Goal: Task Accomplishment & Management: Manage account settings

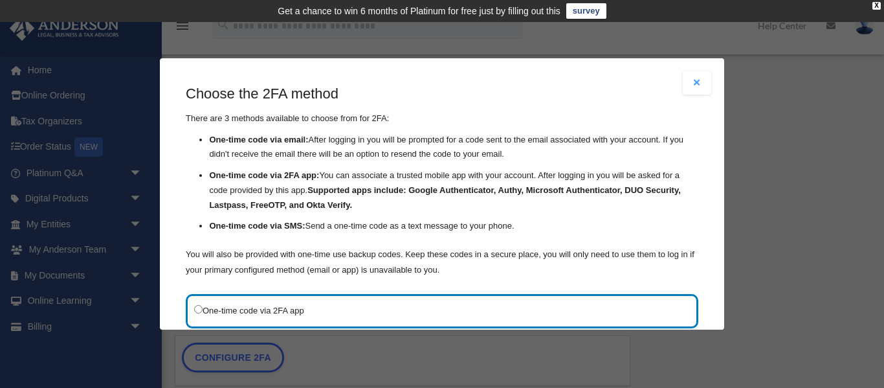
click at [700, 85] on button "Close modal" at bounding box center [697, 82] width 28 height 23
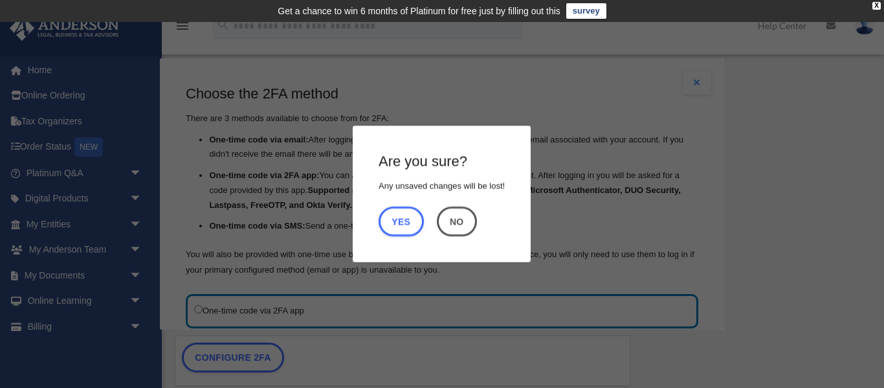
click at [469, 216] on button "No" at bounding box center [457, 222] width 40 height 30
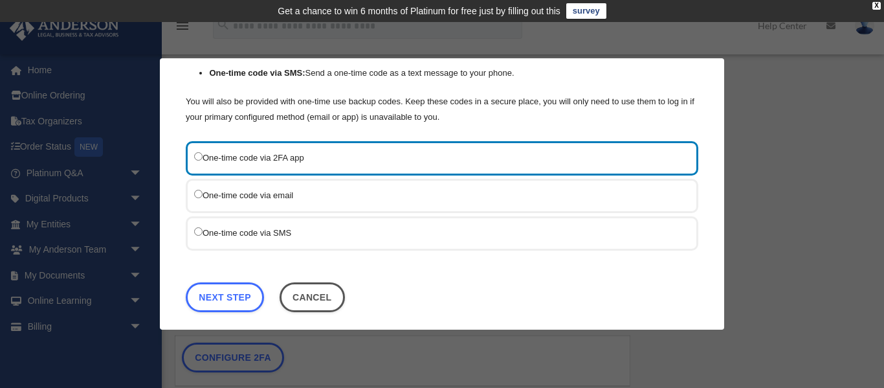
scroll to position [161, 0]
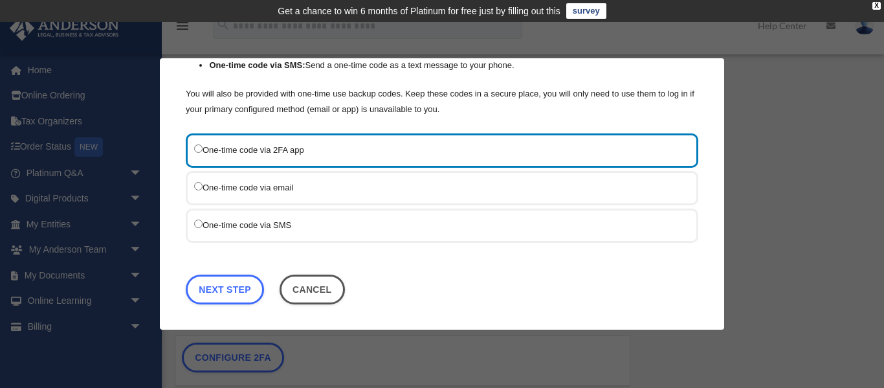
click at [267, 225] on label "One-time code via SMS" at bounding box center [435, 224] width 483 height 16
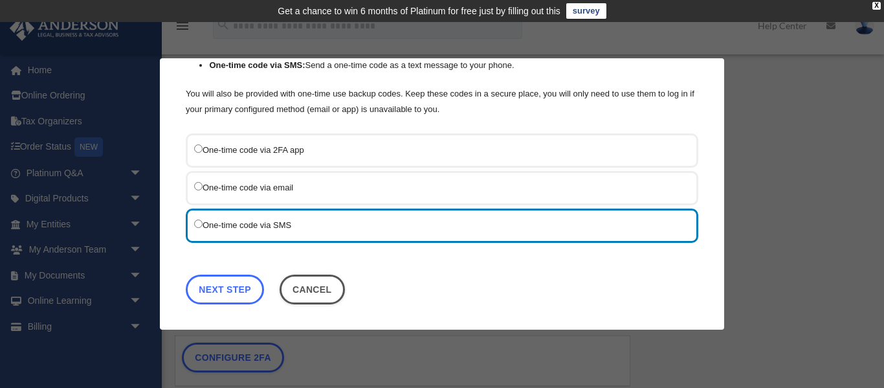
click at [230, 291] on link "Next Step" at bounding box center [225, 289] width 78 height 30
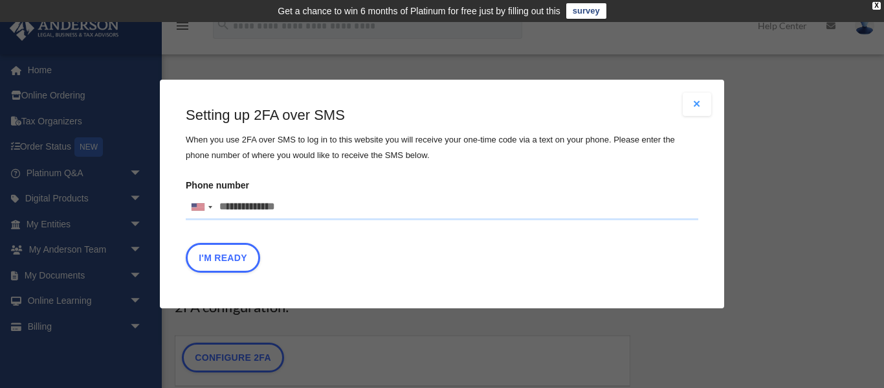
click at [292, 203] on input "Phone number United States +1 United Kingdom +44 Afghanistan (‫افغانستان‬‎) +93…" at bounding box center [442, 207] width 513 height 26
type input "**********"
click at [227, 263] on button "I'm Ready" at bounding box center [223, 258] width 74 height 30
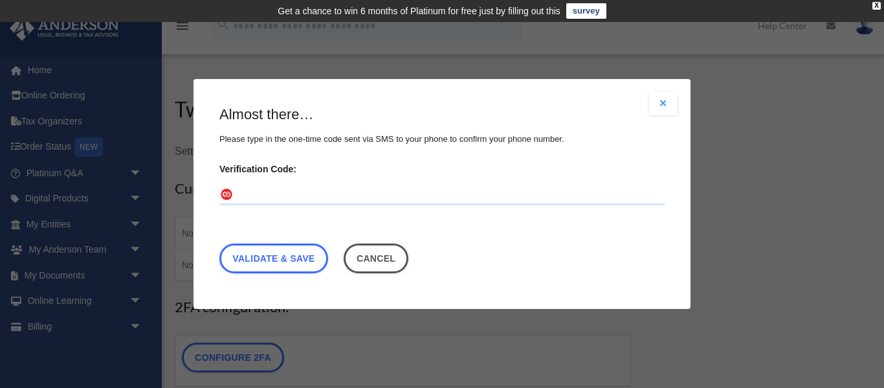
click at [271, 185] on input "Verification Code:" at bounding box center [441, 194] width 445 height 21
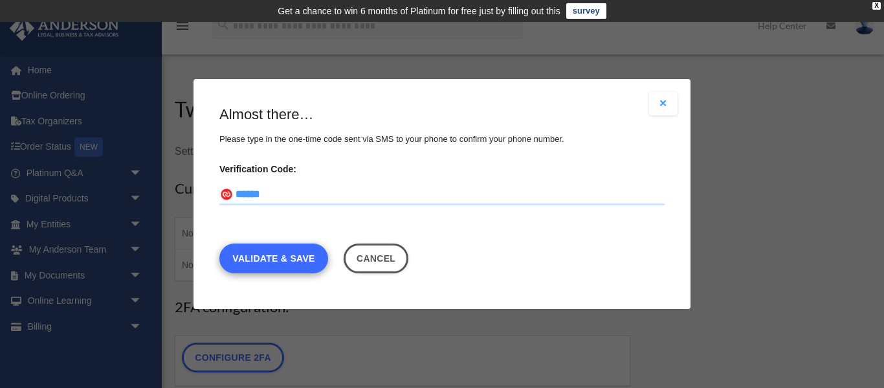
type input "******"
click at [274, 266] on link "Validate & Save" at bounding box center [273, 258] width 109 height 30
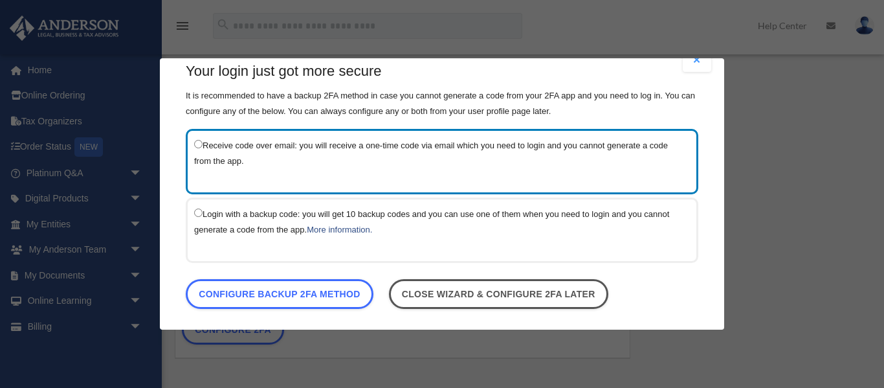
scroll to position [21, 0]
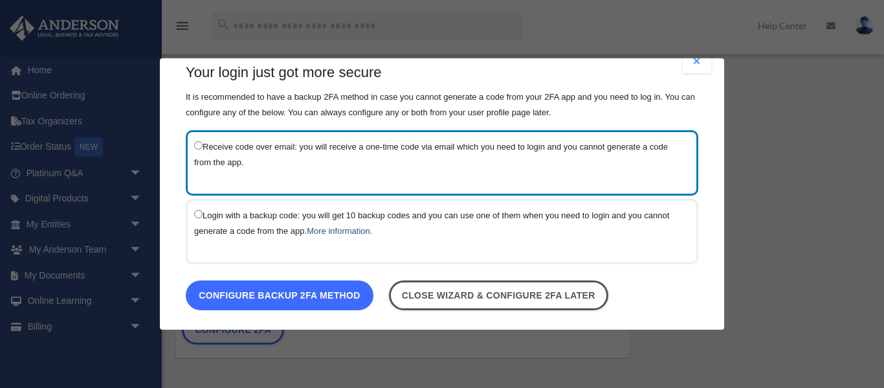
click at [279, 295] on link "Configure backup 2FA method" at bounding box center [280, 295] width 188 height 30
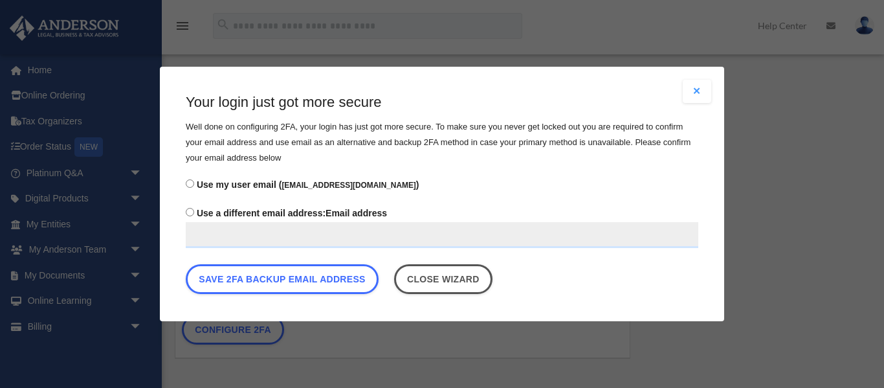
scroll to position [0, 0]
click at [194, 181] on label "Use my user email ( alanikahall@gmail.com )" at bounding box center [442, 184] width 513 height 19
click at [228, 235] on input "Use a different email address: Email address" at bounding box center [442, 235] width 513 height 26
click at [194, 210] on label "Use a different email address: Email address" at bounding box center [442, 226] width 513 height 44
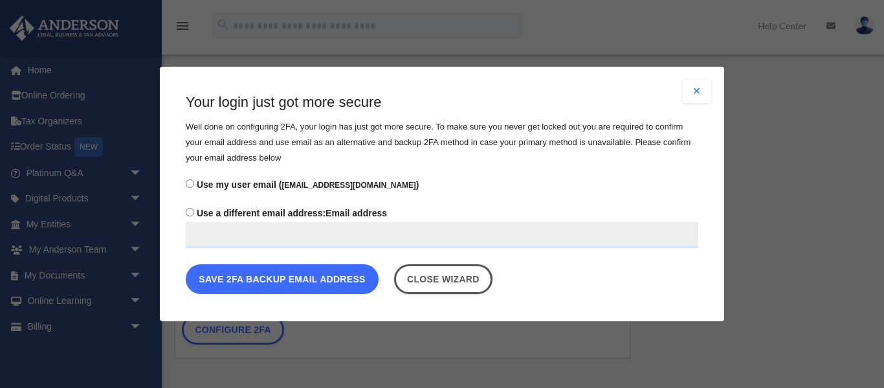
click at [274, 278] on button "Save 2FA backup email address" at bounding box center [282, 279] width 193 height 30
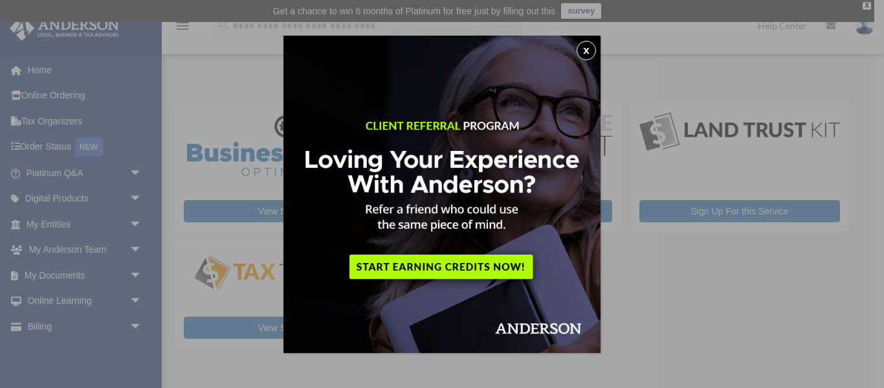
click at [588, 54] on button "x" at bounding box center [586, 50] width 19 height 19
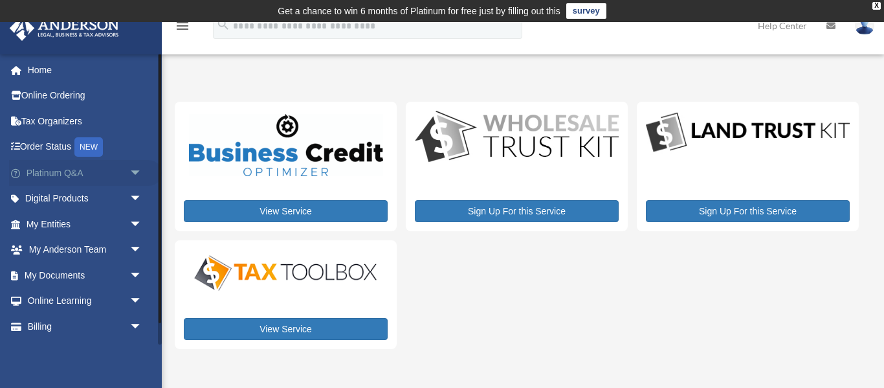
click at [138, 171] on span "arrow_drop_down" at bounding box center [142, 173] width 26 height 27
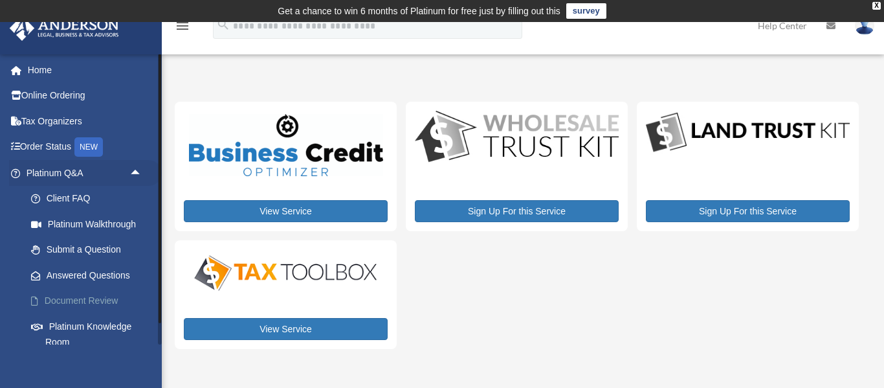
click at [93, 302] on link "Document Review" at bounding box center [90, 301] width 144 height 26
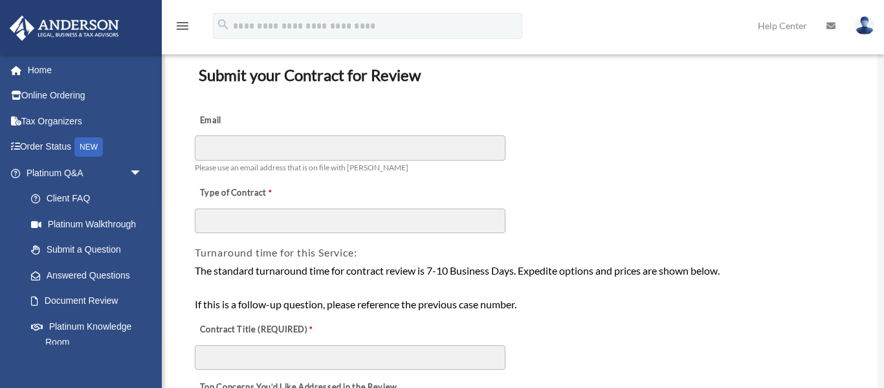
scroll to position [85, 0]
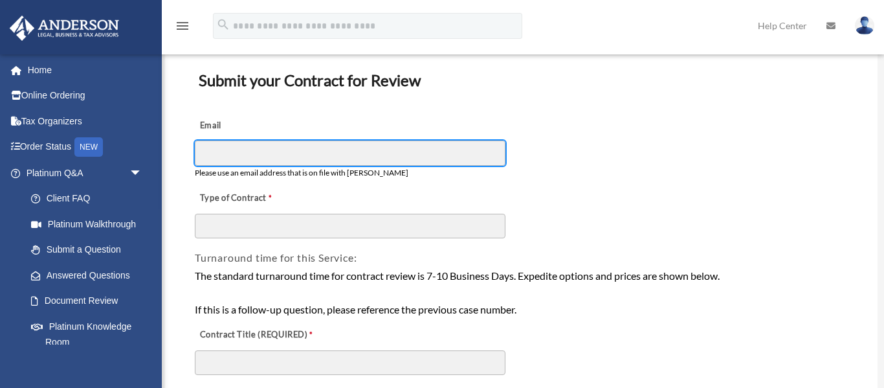
click at [396, 152] on input "Email" at bounding box center [350, 152] width 311 height 25
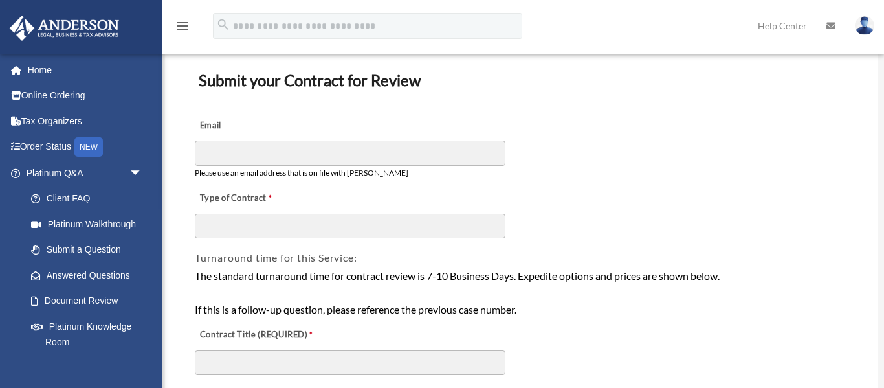
click at [572, 171] on div "Email Please use an email address that is on file with Anderson" at bounding box center [522, 145] width 656 height 73
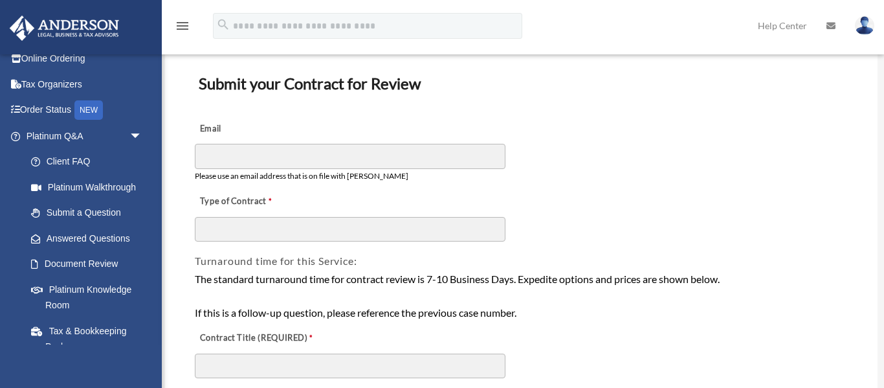
scroll to position [27, 0]
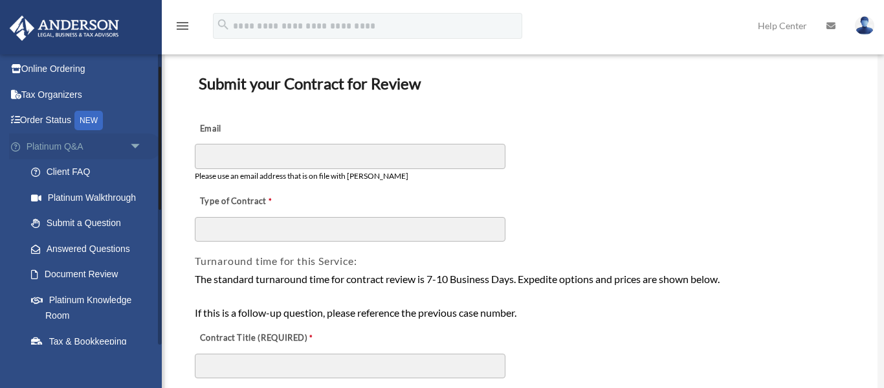
click at [136, 148] on span "arrow_drop_down" at bounding box center [142, 146] width 26 height 27
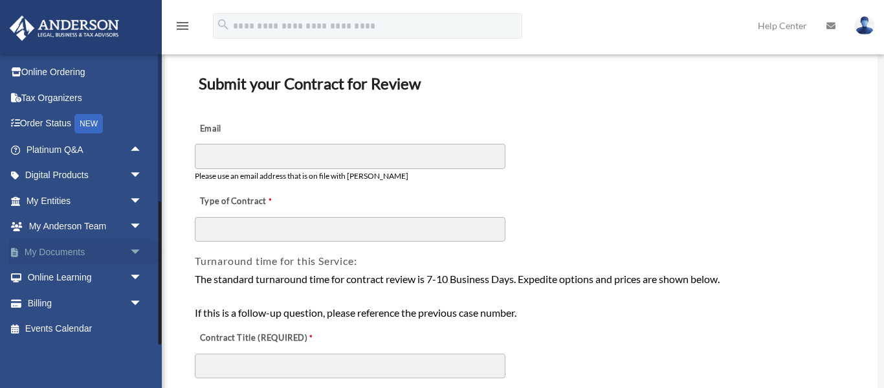
click at [132, 251] on span "arrow_drop_down" at bounding box center [142, 252] width 26 height 27
click at [56, 282] on link "Box" at bounding box center [90, 278] width 144 height 26
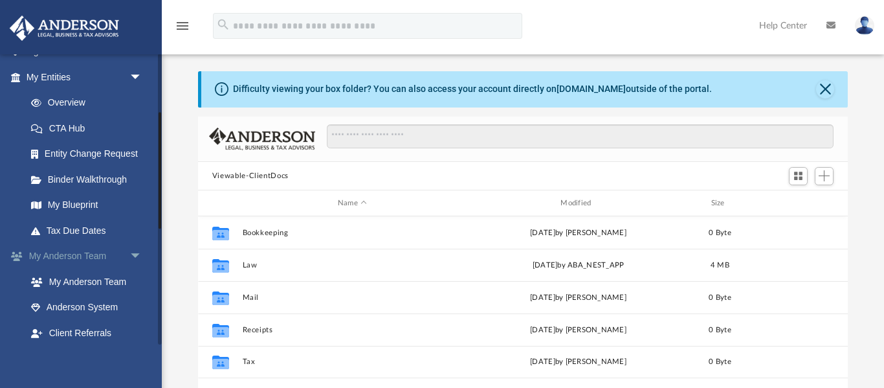
scroll to position [149, 0]
click at [132, 253] on span "arrow_drop_down" at bounding box center [142, 254] width 26 height 27
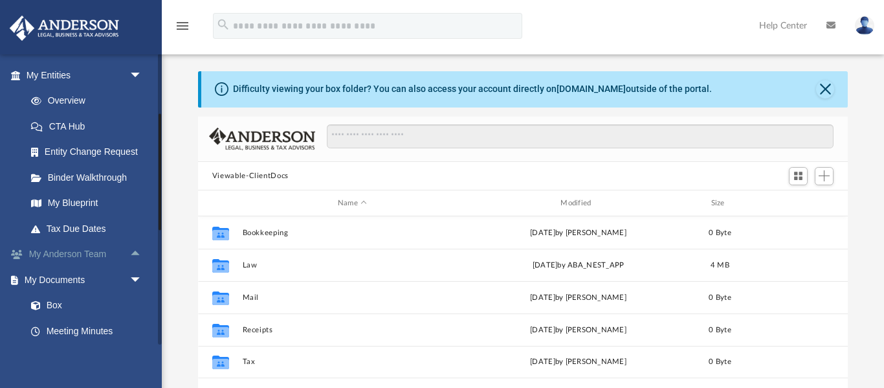
click at [135, 250] on span "arrow_drop_up" at bounding box center [142, 254] width 26 height 27
click at [106, 282] on link "My Anderson Team" at bounding box center [90, 280] width 144 height 26
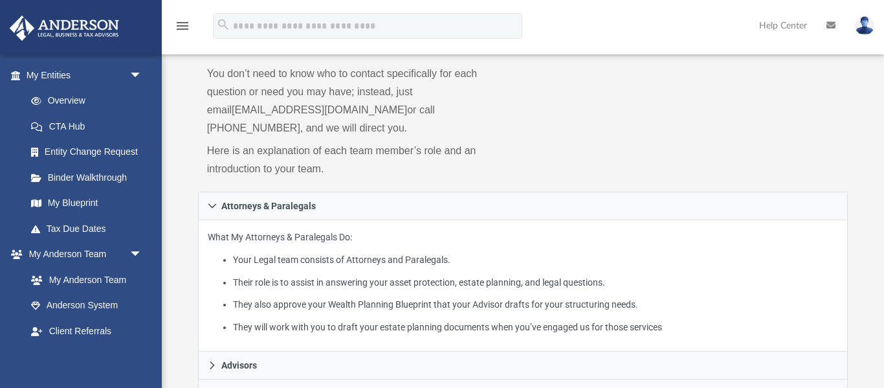
scroll to position [42, 0]
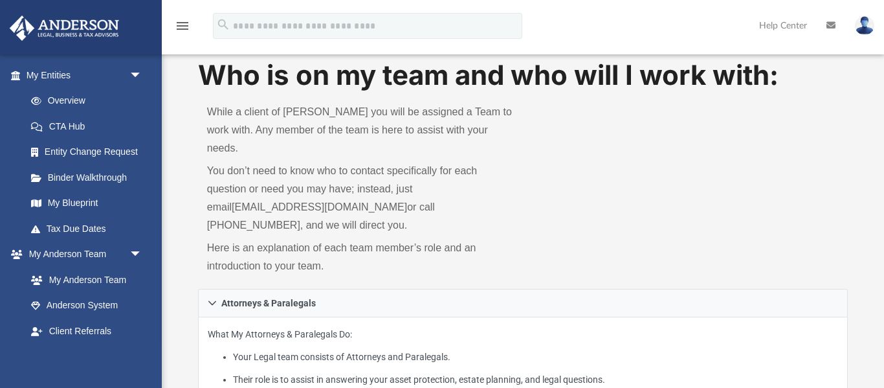
click at [864, 29] on img at bounding box center [864, 25] width 19 height 19
